Goal: Check status: Check status

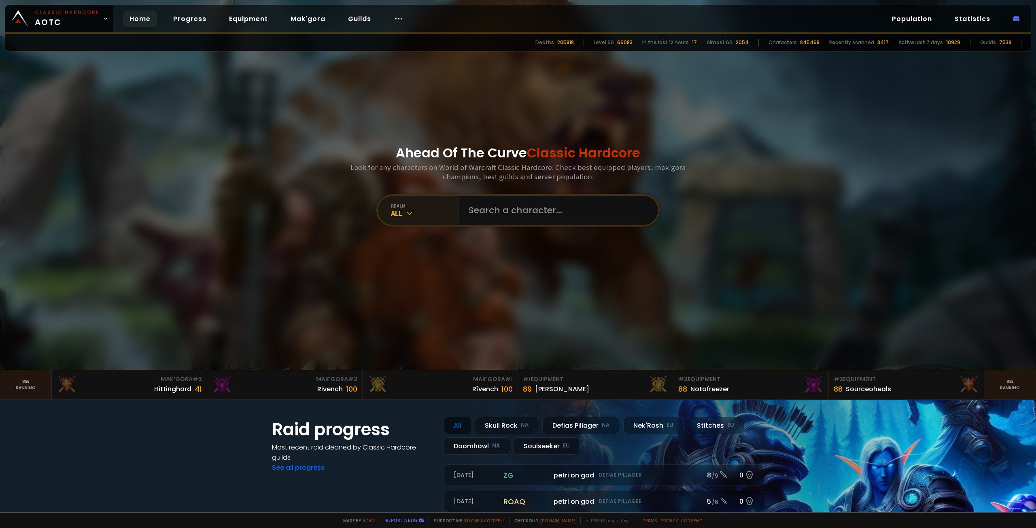
click at [419, 213] on div "All" at bounding box center [425, 213] width 68 height 9
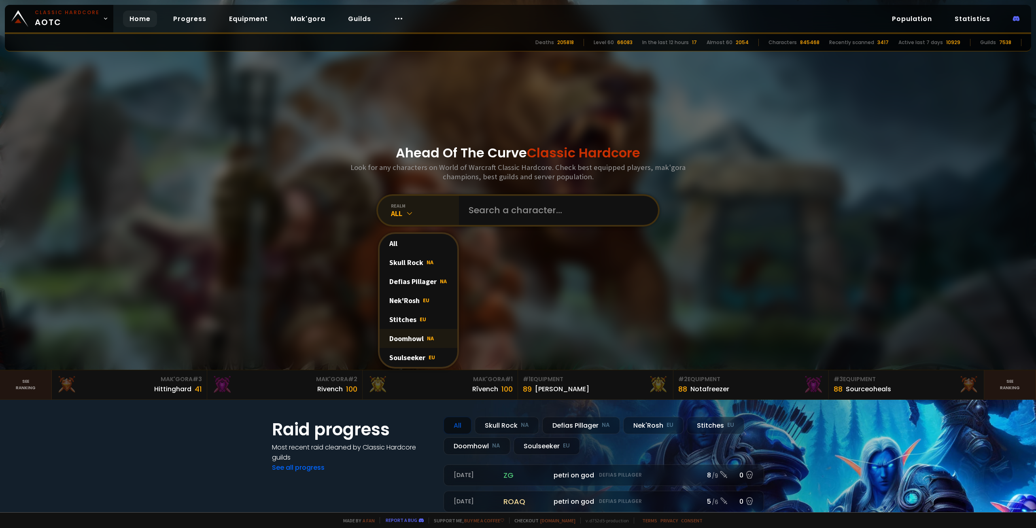
click at [415, 334] on div "Doomhowl NA" at bounding box center [419, 338] width 78 height 19
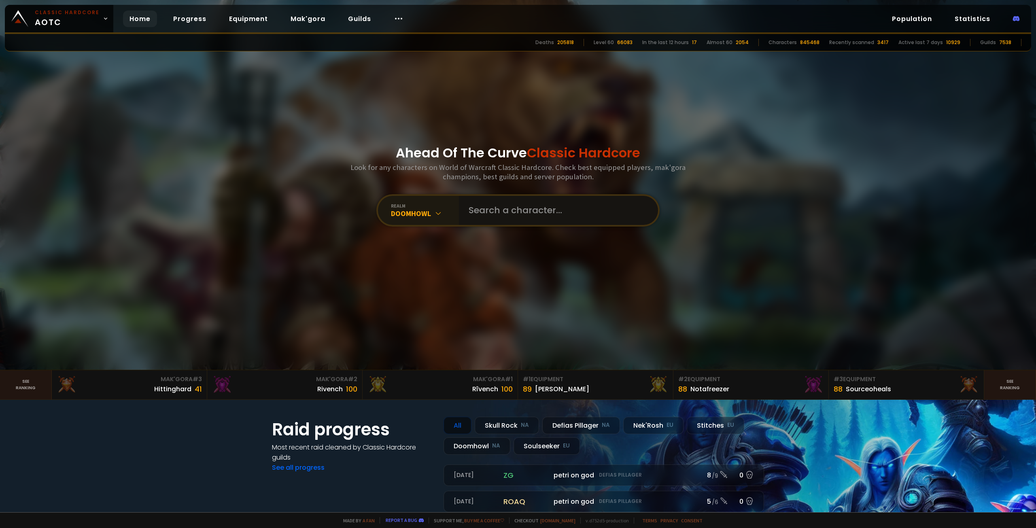
click at [504, 210] on input "text" at bounding box center [556, 210] width 185 height 29
type input "moostah"
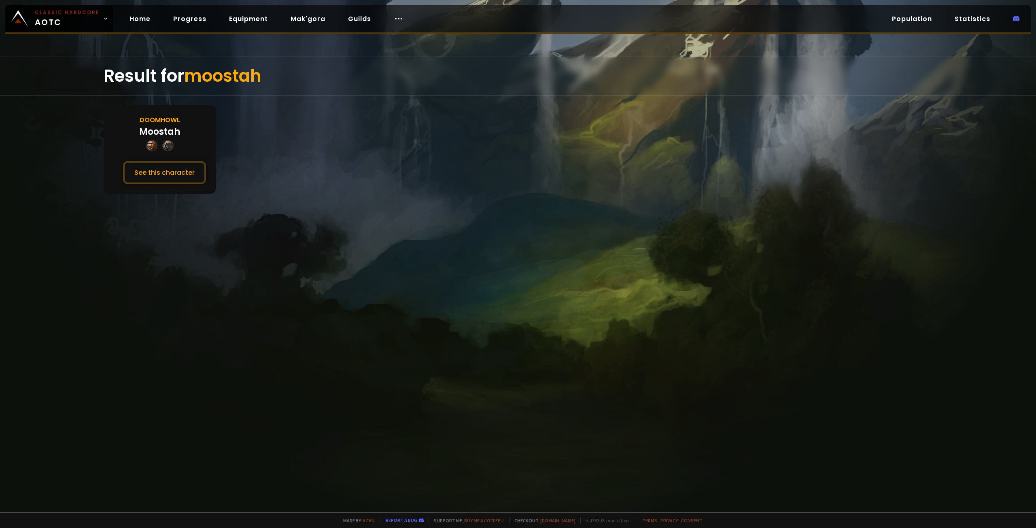
click at [175, 130] on div "Moostah" at bounding box center [159, 131] width 41 height 13
click at [174, 183] on button "See this character" at bounding box center [164, 172] width 83 height 23
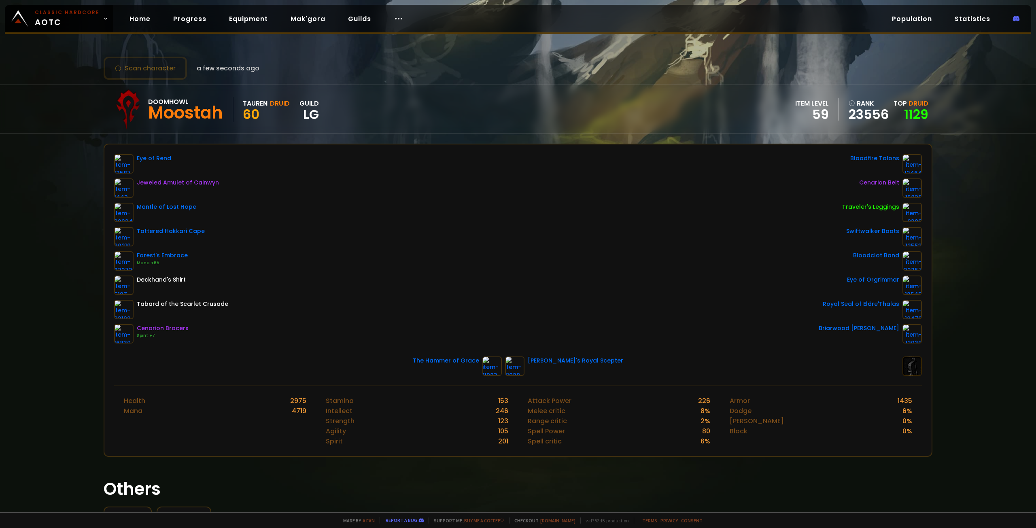
click at [55, 338] on div "Scan character a few seconds ago Doomhowl Moostah Tauren Druid 60 guild LG item…" at bounding box center [518, 256] width 1036 height 512
click at [366, 166] on div "Eye of Rend Jeweled Amulet of [PERSON_NAME] of Lost Hope Tattered Hakkari Cape …" at bounding box center [518, 248] width 808 height 189
click at [41, 190] on div "Scan character a few seconds ago Doomhowl Moostah Tauren Druid 60 guild LG item…" at bounding box center [518, 256] width 1036 height 512
